Goal: Transaction & Acquisition: Download file/media

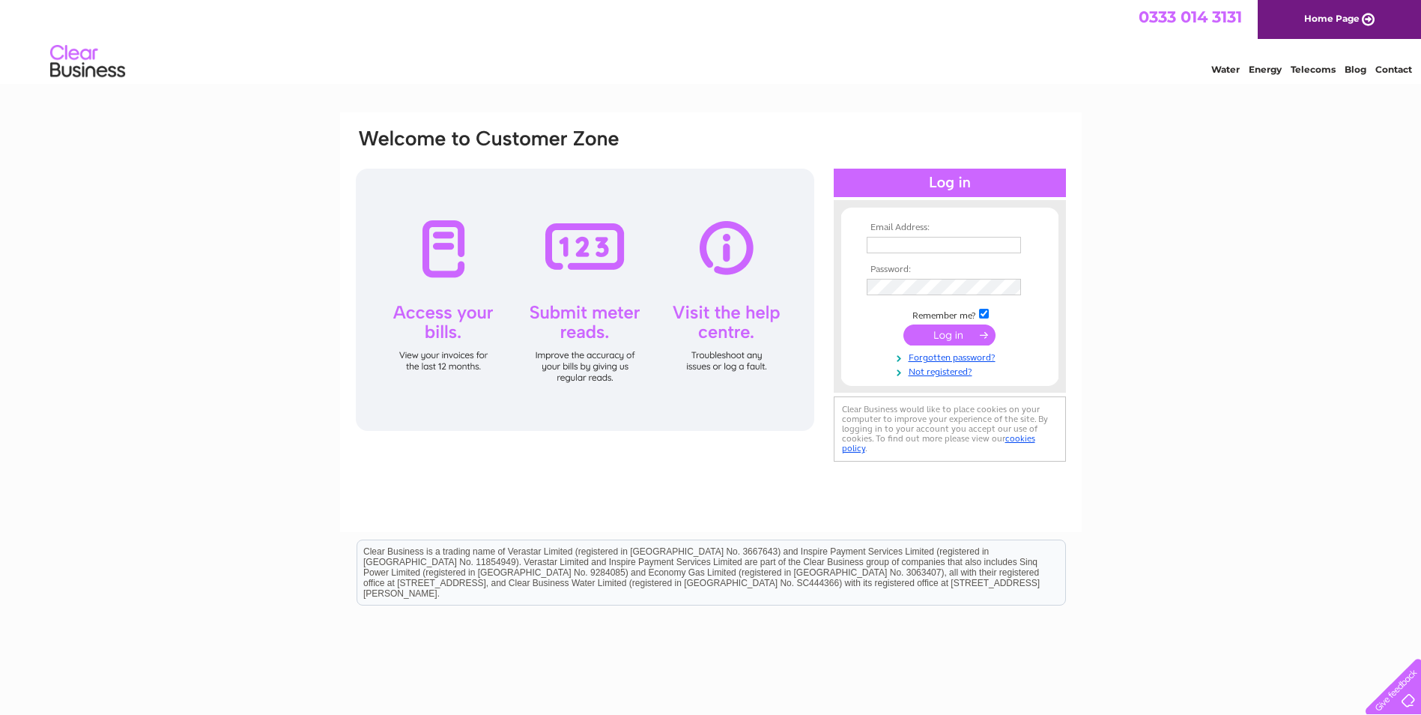
type input "[EMAIL_ADDRESS][DOMAIN_NAME]"
click at [932, 329] on input "submit" at bounding box center [949, 334] width 92 height 21
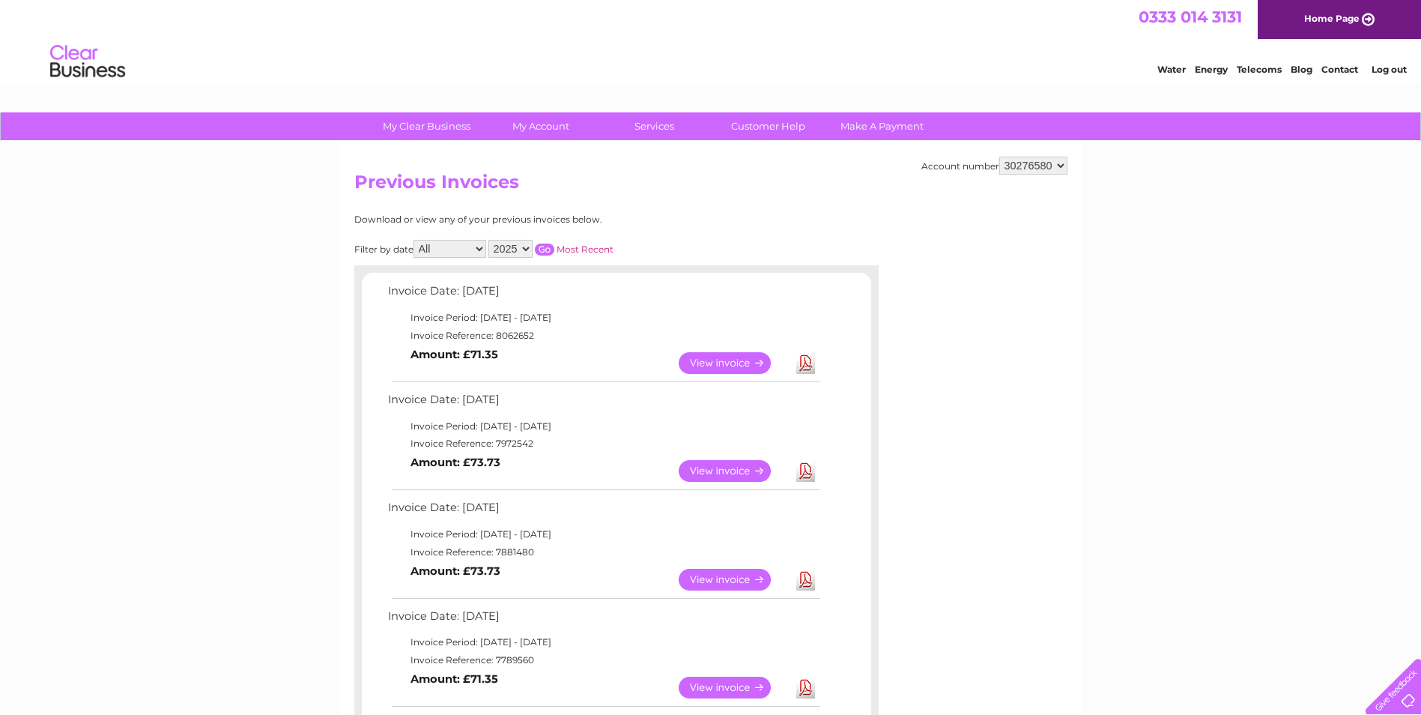
click at [1055, 167] on select "1140204 30276580 30283647" at bounding box center [1033, 166] width 68 height 18
select select "30283647"
click at [999, 157] on select "1140204 30276580 30283647" at bounding box center [1033, 166] width 68 height 18
click at [521, 254] on select "2025 2024 2023" at bounding box center [510, 249] width 44 height 18
select select "2024"
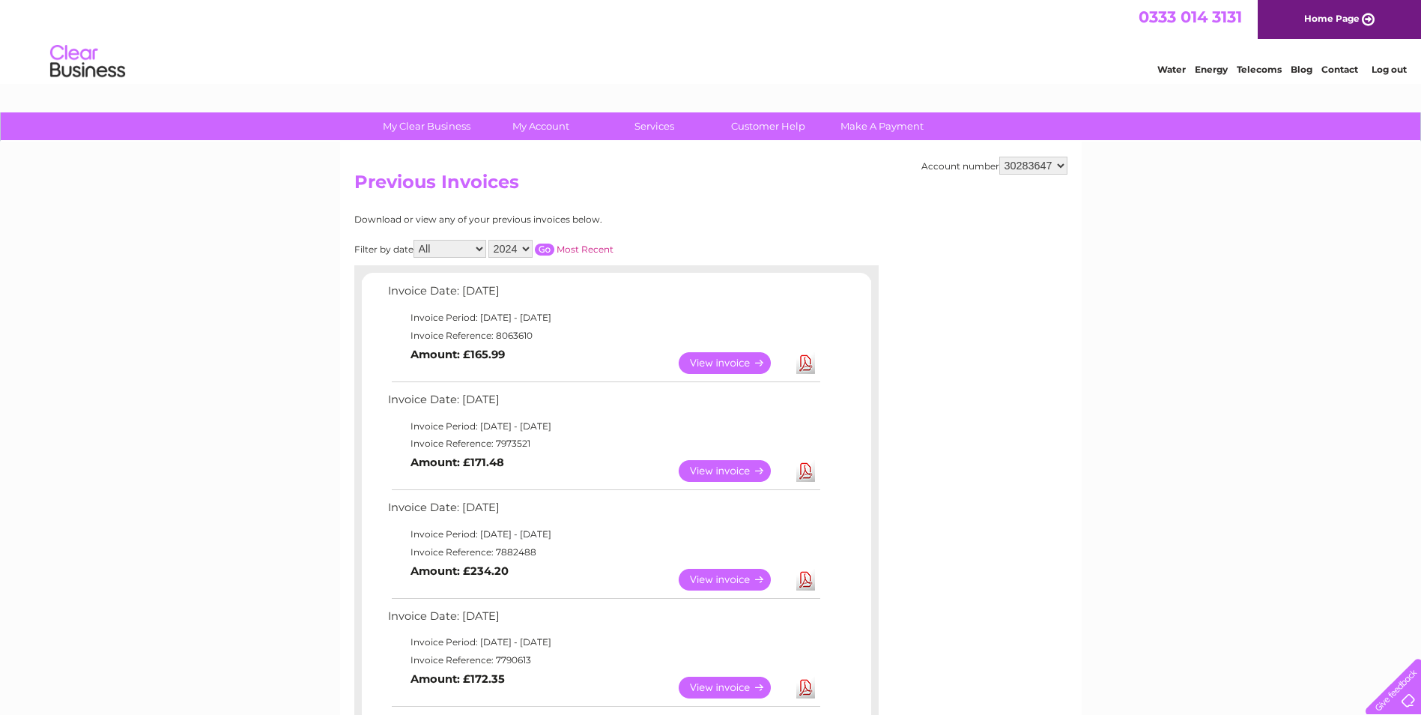
click at [490, 240] on select "2025 2024 2023" at bounding box center [510, 249] width 44 height 18
click at [546, 246] on input "button" at bounding box center [544, 249] width 19 height 12
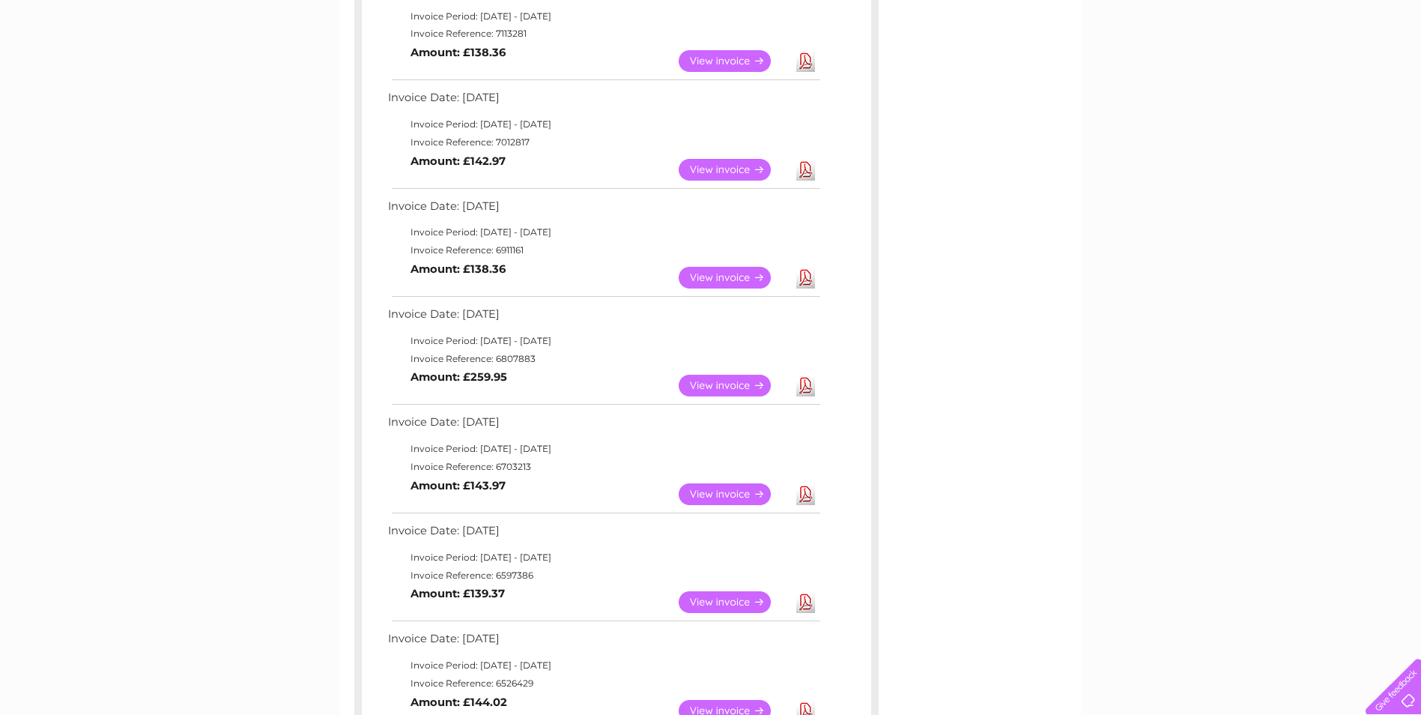
scroll to position [449, 0]
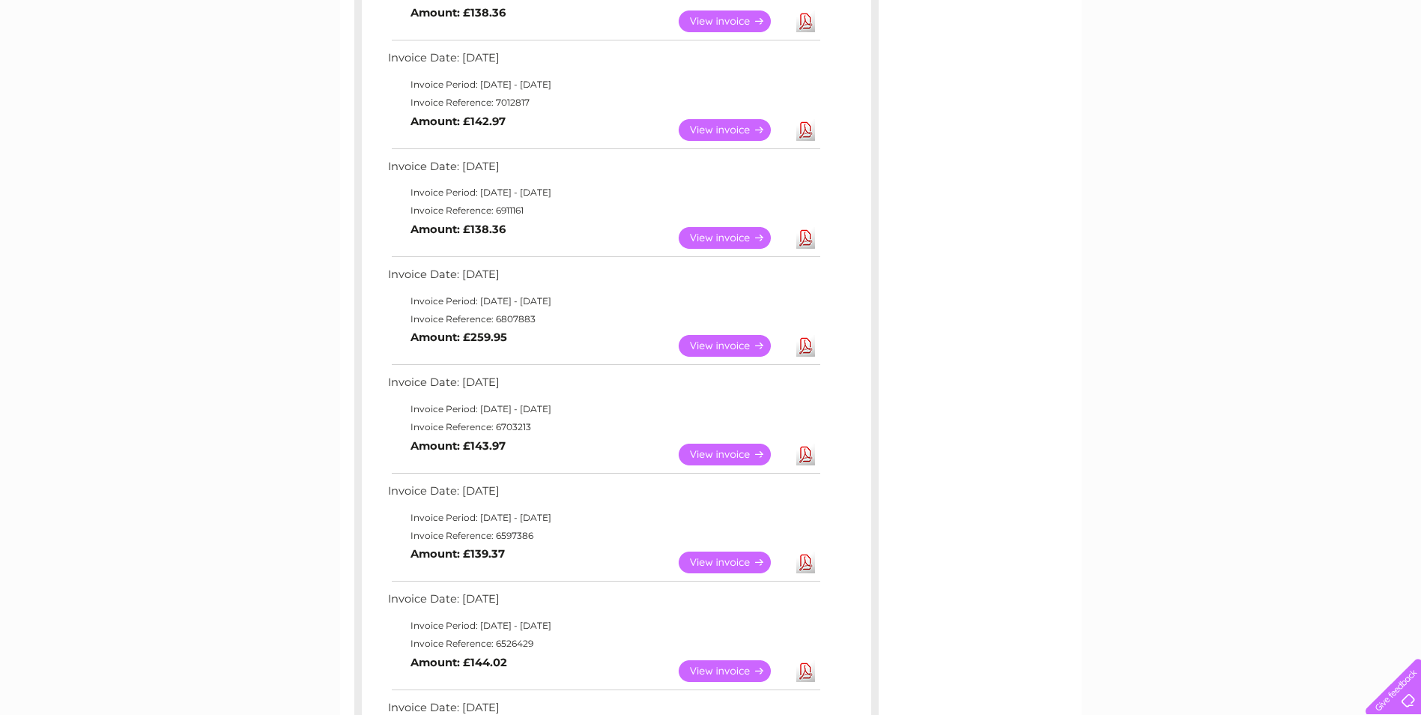
click at [808, 443] on link "Download" at bounding box center [805, 454] width 19 height 22
